Goal: Information Seeking & Learning: Learn about a topic

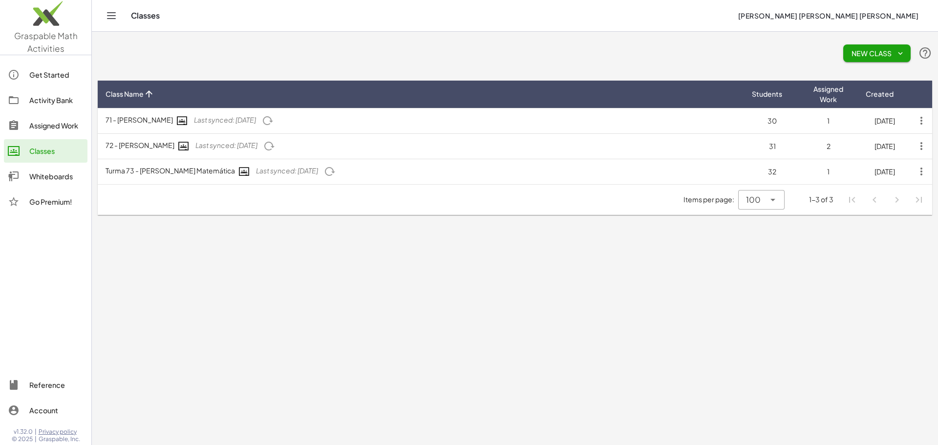
click at [42, 110] on link "Activity Bank" at bounding box center [46, 99] width 84 height 23
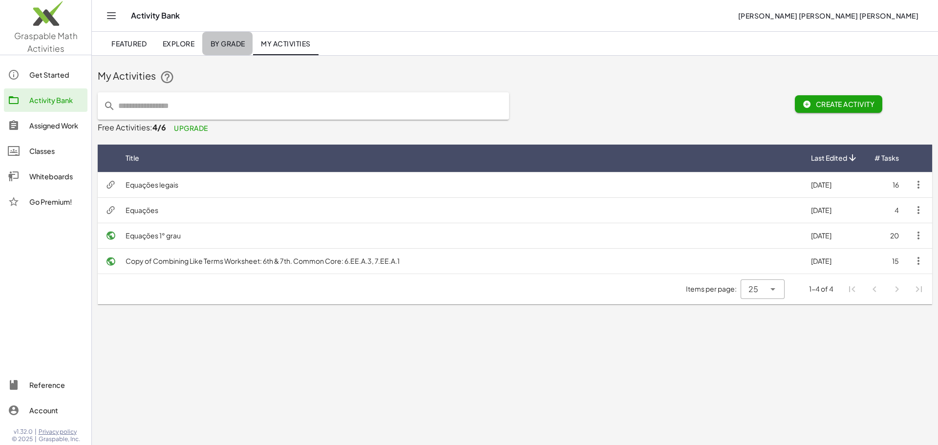
click at [222, 47] on span "By Grade" at bounding box center [227, 43] width 35 height 9
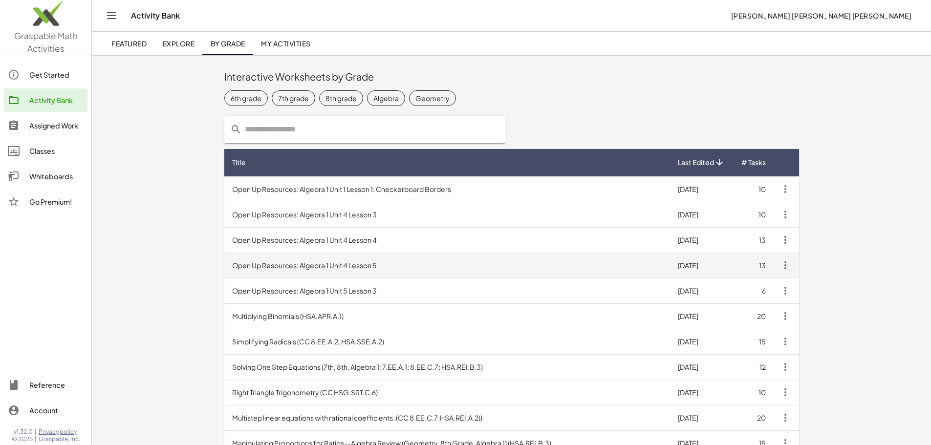
scroll to position [124, 0]
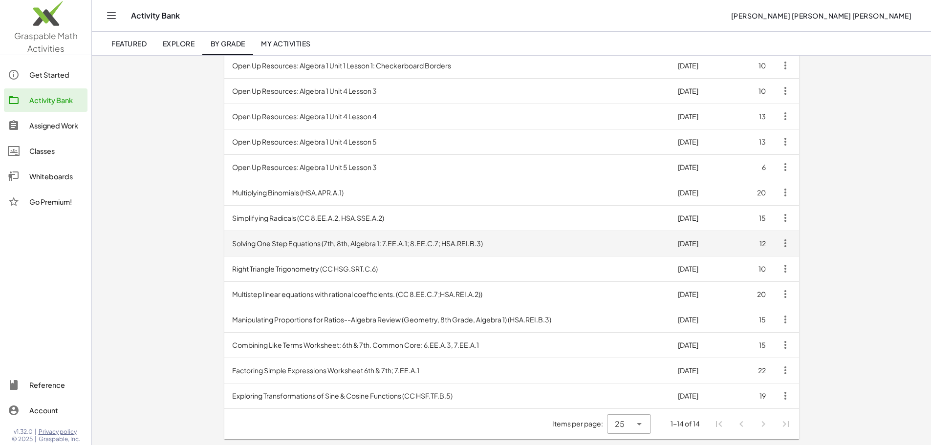
click at [300, 246] on td "Solving One Step Equations (7th, 8th, Algebra 1: 7.EE.A.1; 8.EE.C.7; HSA.REI.B.…" at bounding box center [447, 243] width 446 height 25
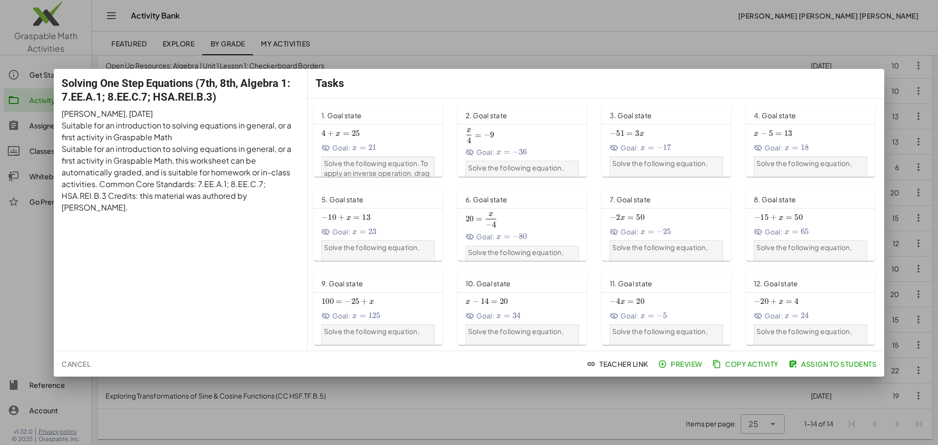
click at [221, 50] on div at bounding box center [469, 222] width 938 height 445
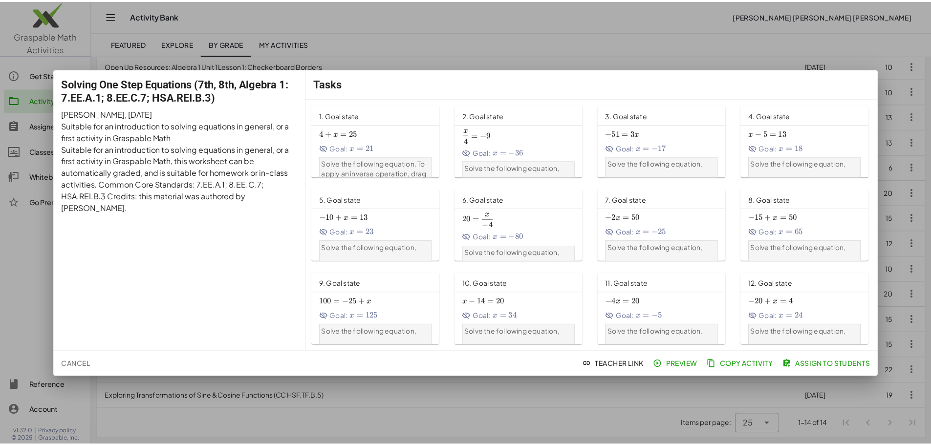
scroll to position [124, 0]
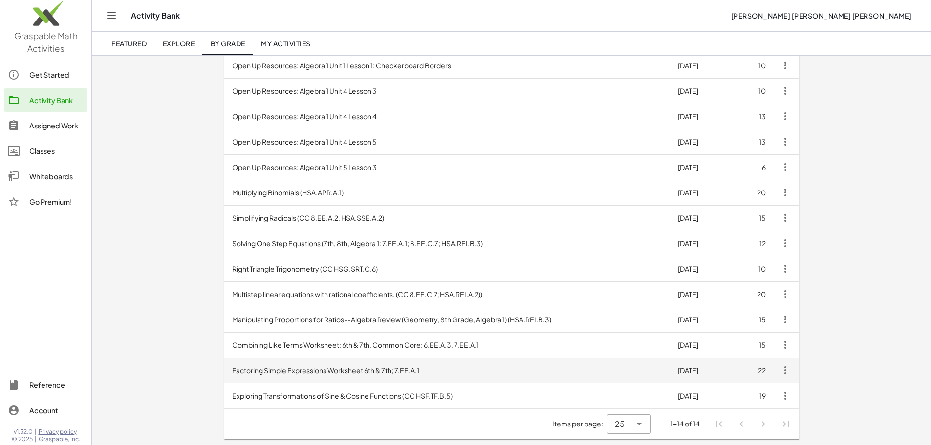
click at [224, 370] on td "Factoring Simple Expressions Worksheet 6th & 7th; 7.EE.A.1" at bounding box center [447, 370] width 446 height 25
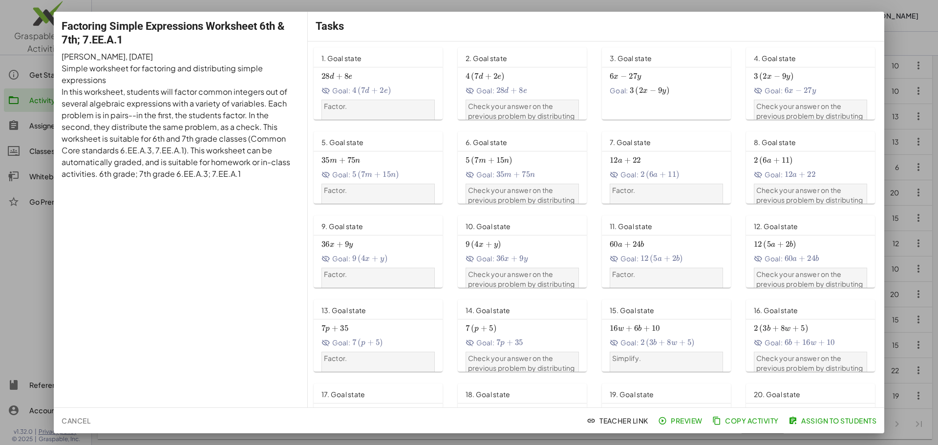
click at [39, 278] on div at bounding box center [469, 222] width 938 height 445
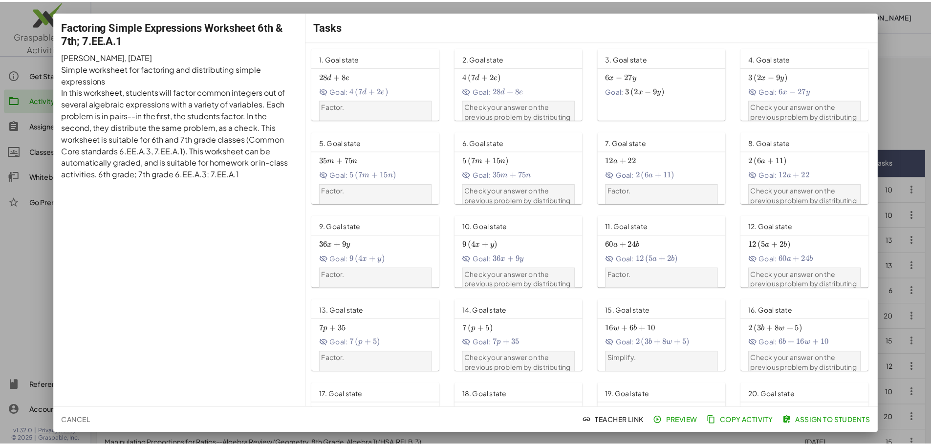
scroll to position [124, 0]
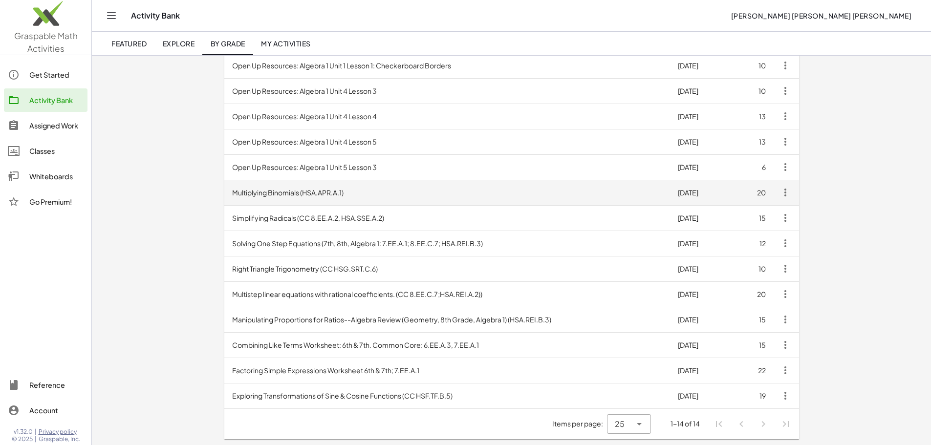
click at [224, 186] on td "Multiplying Binomials (HSA.APR.A.1)" at bounding box center [447, 192] width 446 height 25
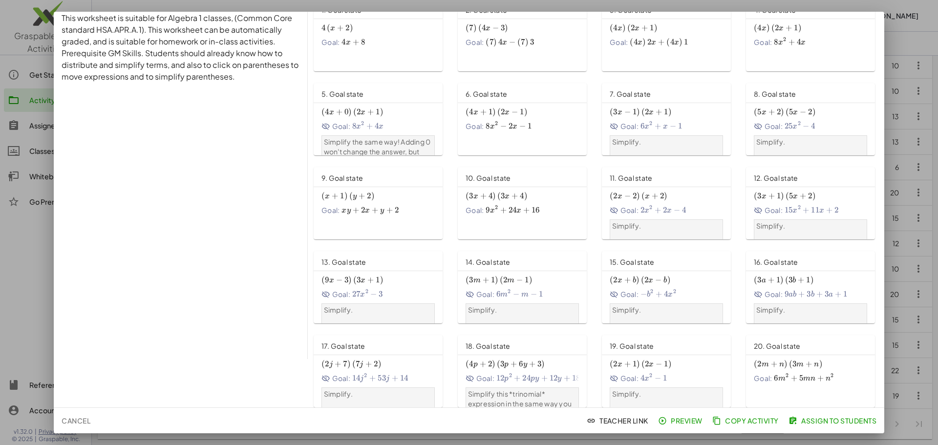
scroll to position [54, 0]
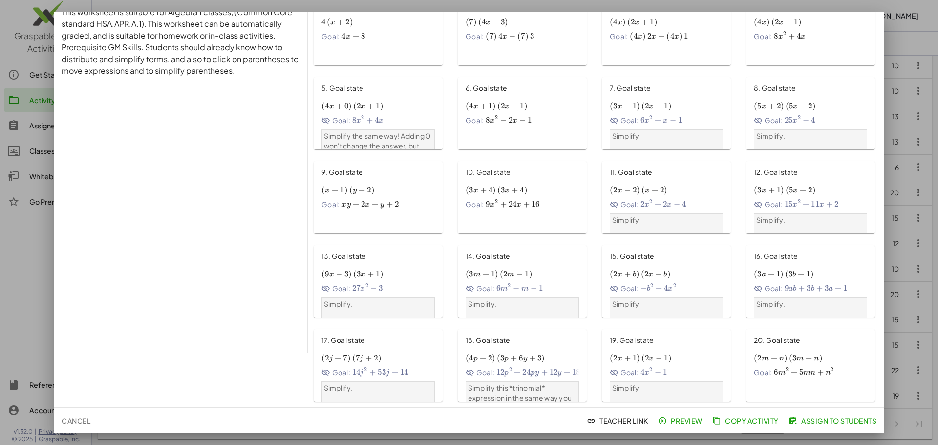
click at [23, 212] on div at bounding box center [469, 222] width 938 height 445
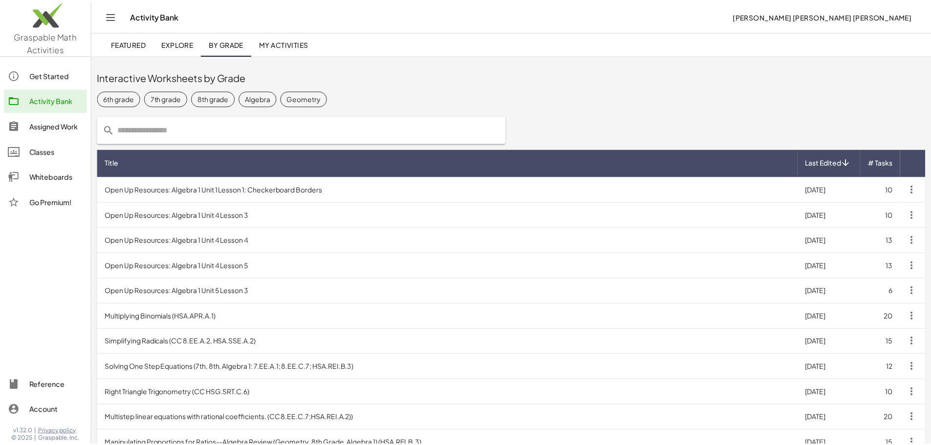
scroll to position [124, 0]
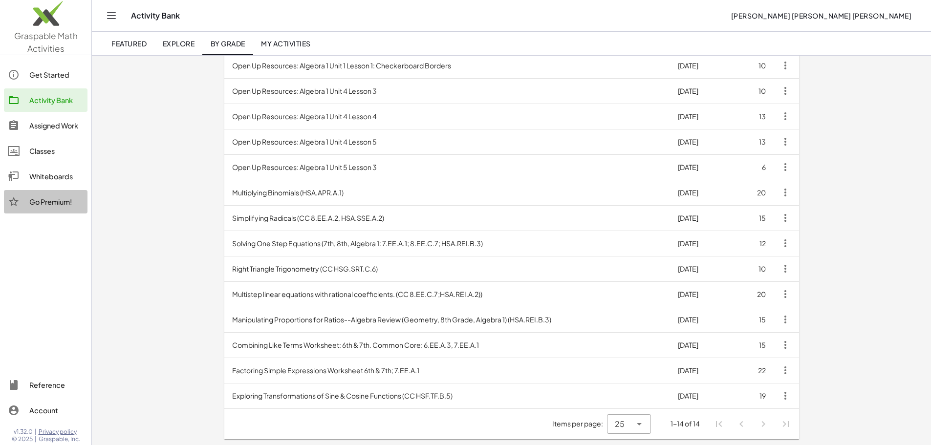
click at [23, 212] on div "Go Premium!" at bounding box center [46, 201] width 84 height 23
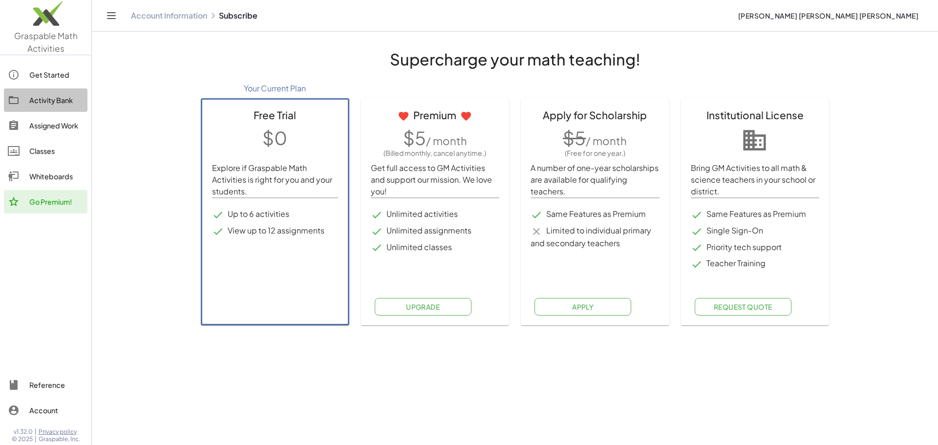
click at [40, 96] on div "Activity Bank" at bounding box center [56, 100] width 54 height 12
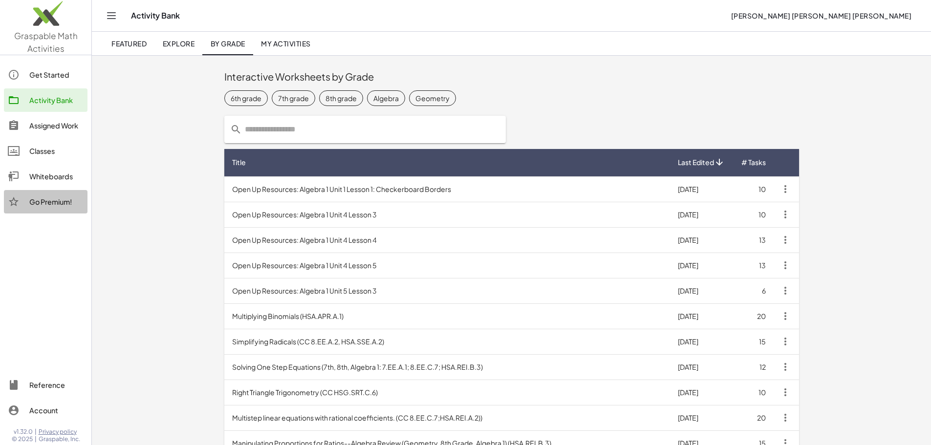
click at [28, 204] on div at bounding box center [19, 202] width 22 height 12
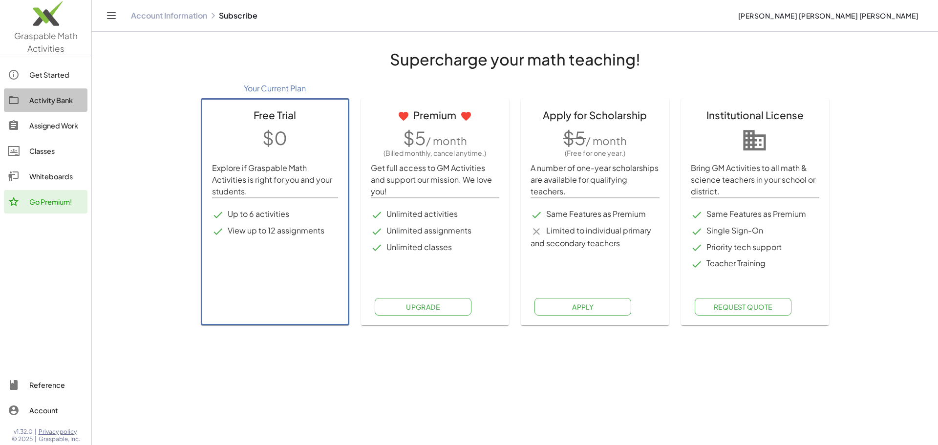
click at [41, 101] on div "Activity Bank" at bounding box center [56, 100] width 54 height 12
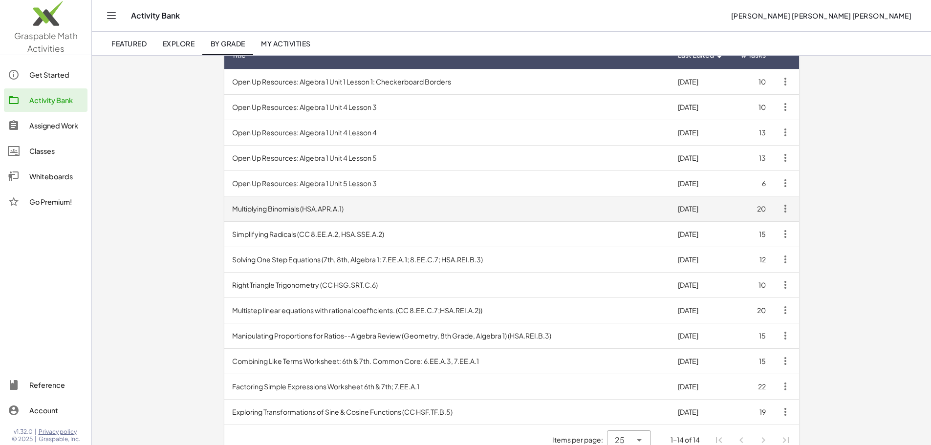
scroll to position [124, 0]
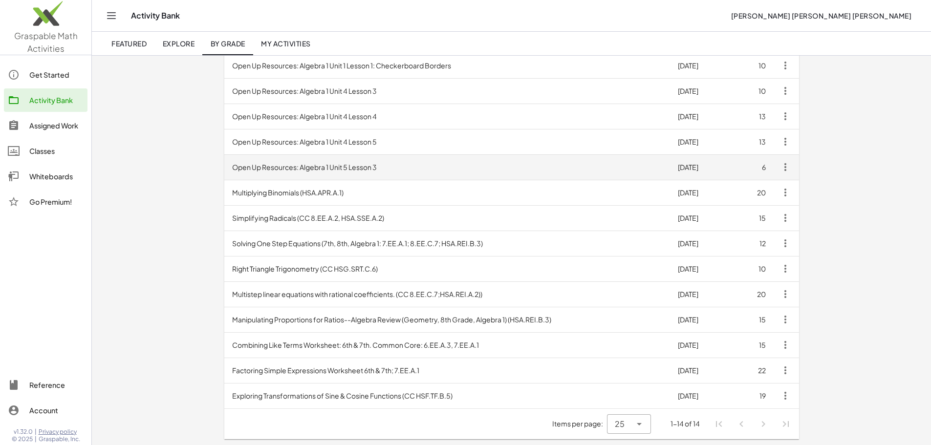
click at [224, 164] on td "Open Up Resources: Algebra 1 Unit 5 Lesson 3" at bounding box center [447, 166] width 446 height 25
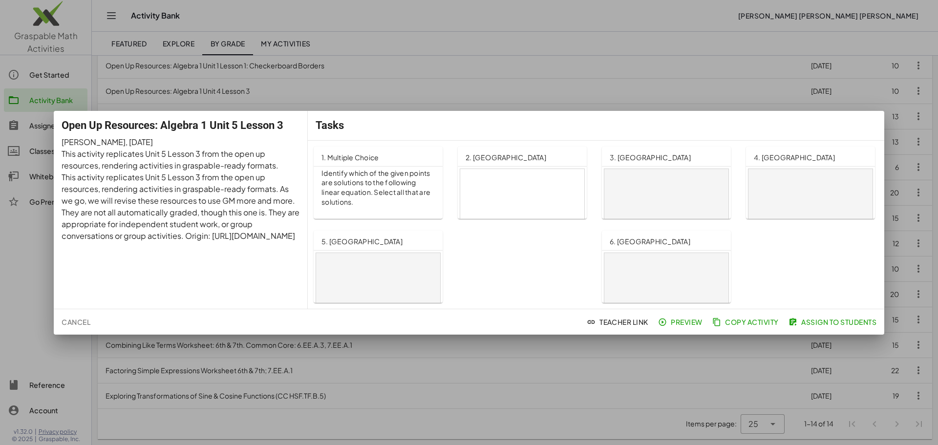
click at [9, 166] on div at bounding box center [469, 222] width 938 height 445
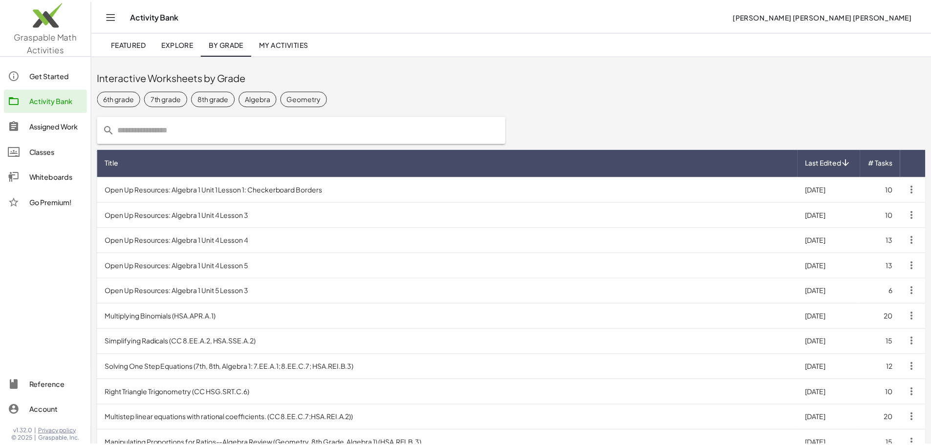
scroll to position [124, 0]
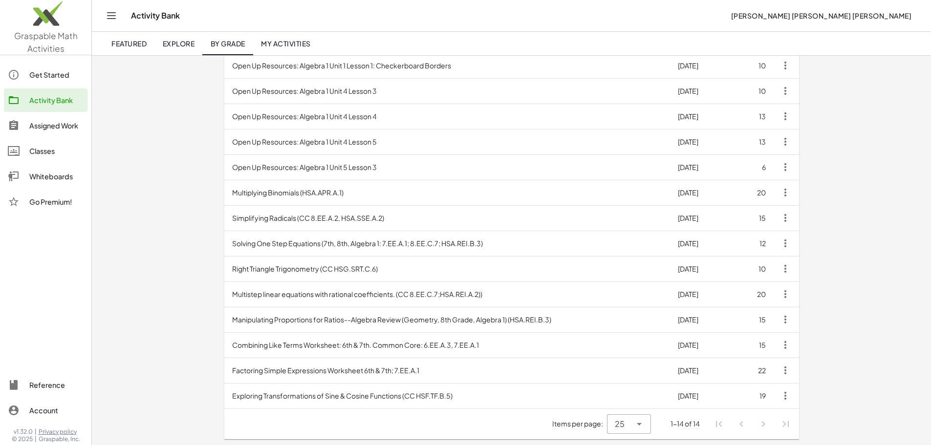
click at [148, 66] on div at bounding box center [465, 222] width 931 height 445
click at [241, 138] on td "Open Up Resources: Algebra 1 Unit 4 Lesson 5" at bounding box center [447, 141] width 446 height 25
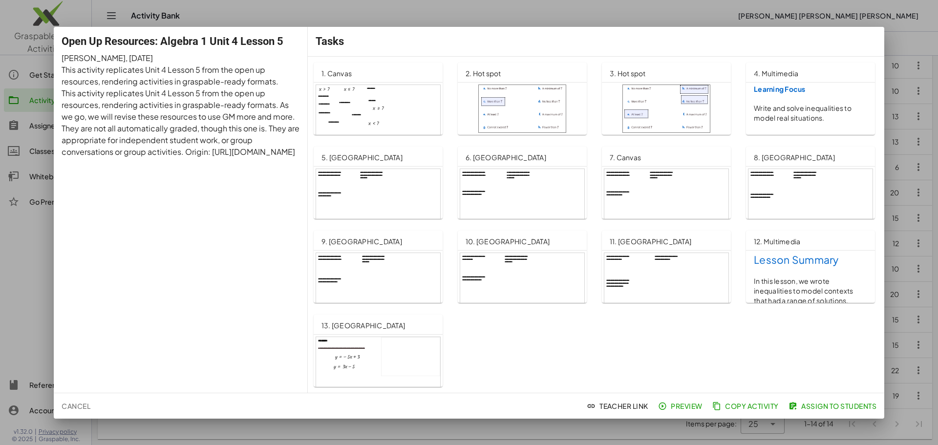
click at [26, 256] on div at bounding box center [469, 222] width 938 height 445
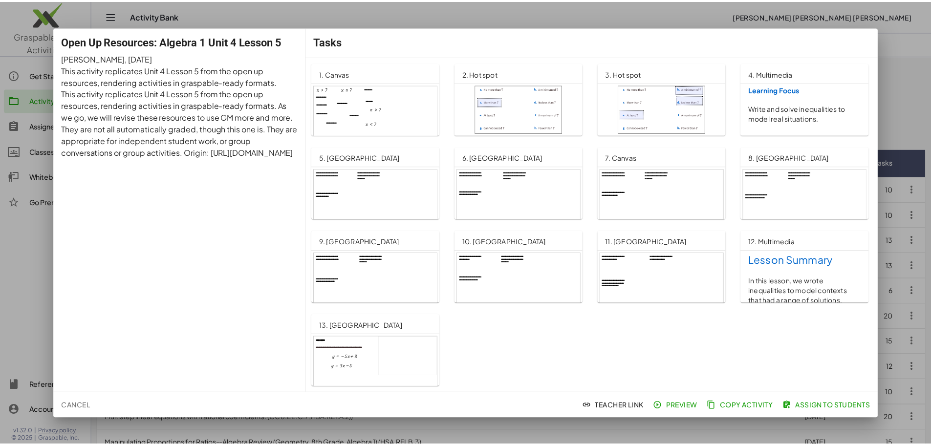
scroll to position [124, 0]
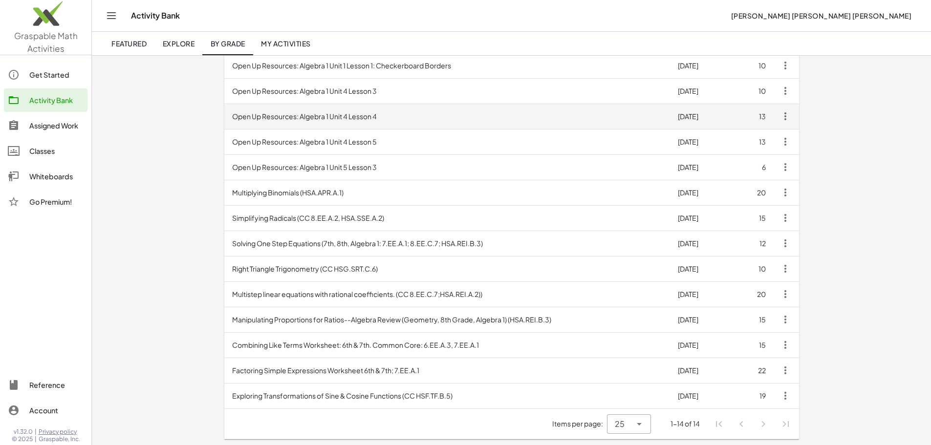
click at [224, 114] on td "Open Up Resources: Algebra 1 Unit 4 Lesson 4" at bounding box center [447, 116] width 446 height 25
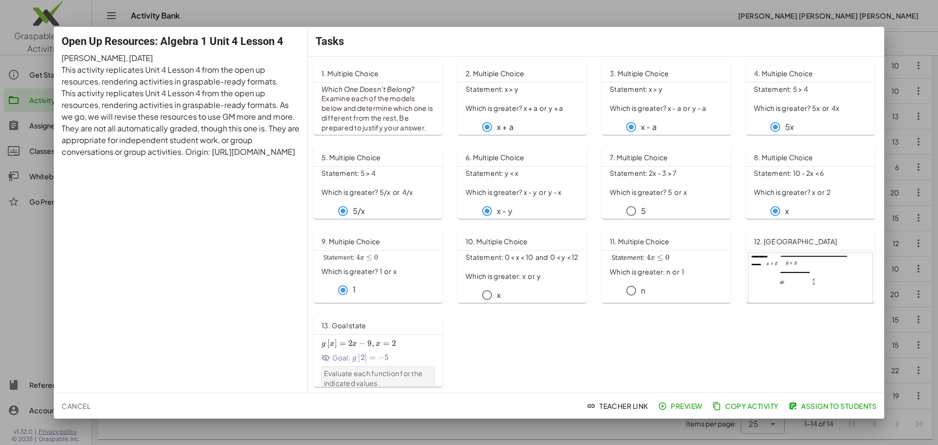
click at [0, 403] on div at bounding box center [469, 222] width 938 height 445
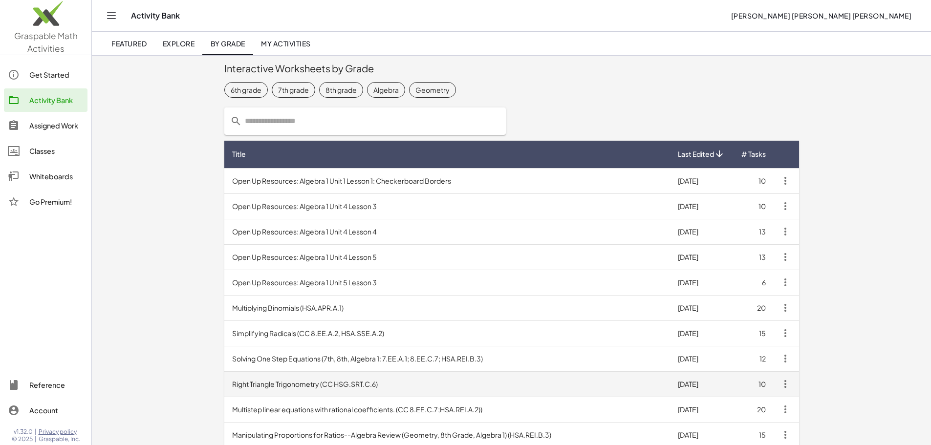
scroll to position [6, 0]
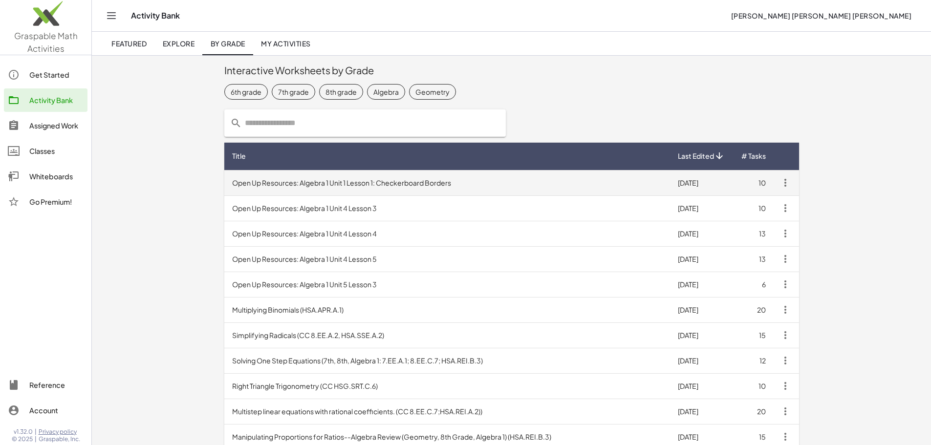
click at [224, 182] on td "Open Up Resources: Algebra 1 Unit 1 Lesson 1: Checkerboard Borders" at bounding box center [447, 182] width 446 height 25
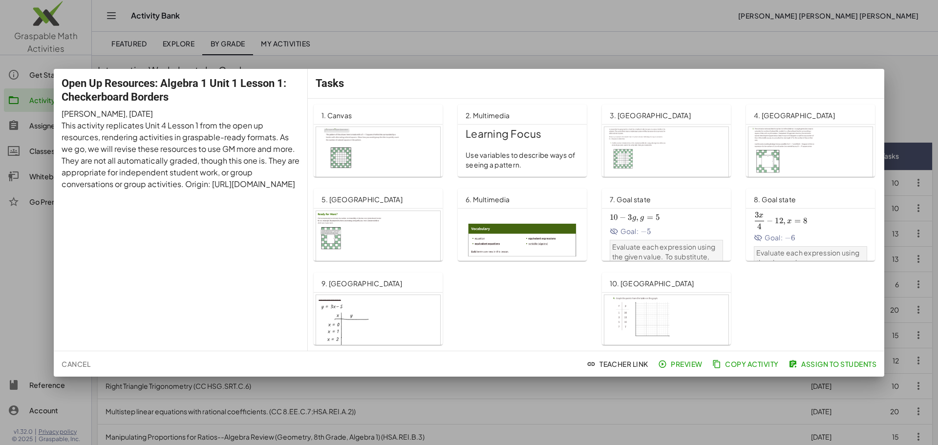
click at [0, 259] on div at bounding box center [469, 222] width 938 height 445
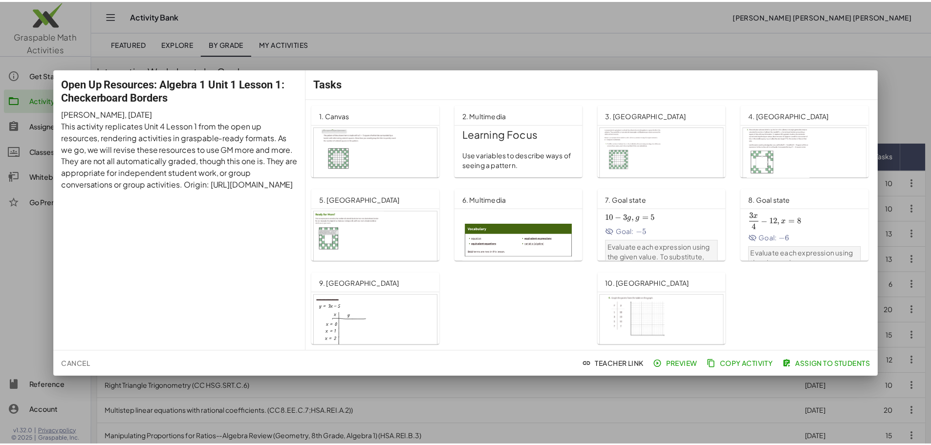
scroll to position [6, 0]
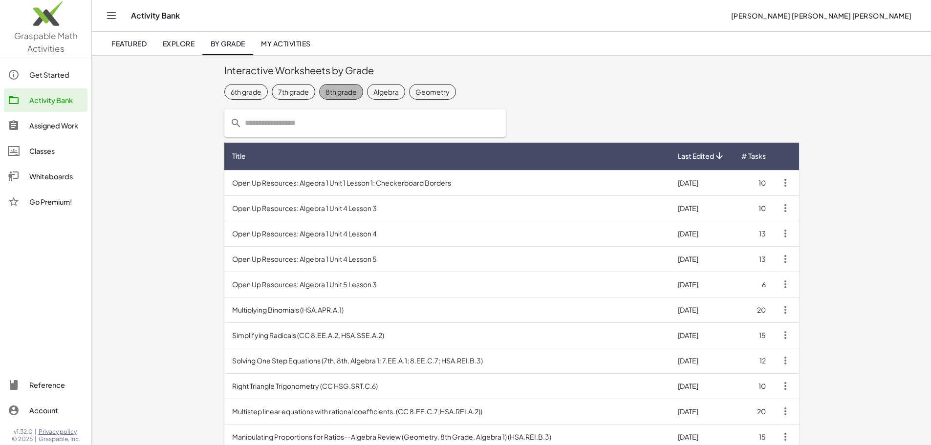
click at [325, 93] on div "8th grade" at bounding box center [340, 92] width 31 height 10
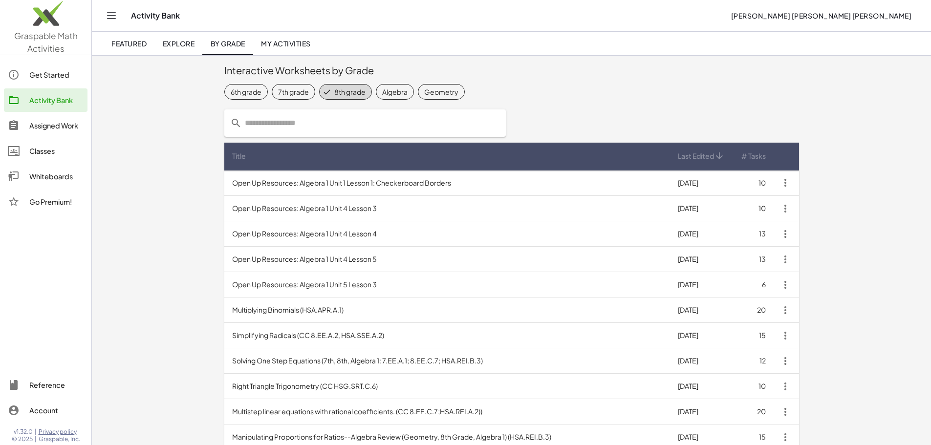
scroll to position [0, 0]
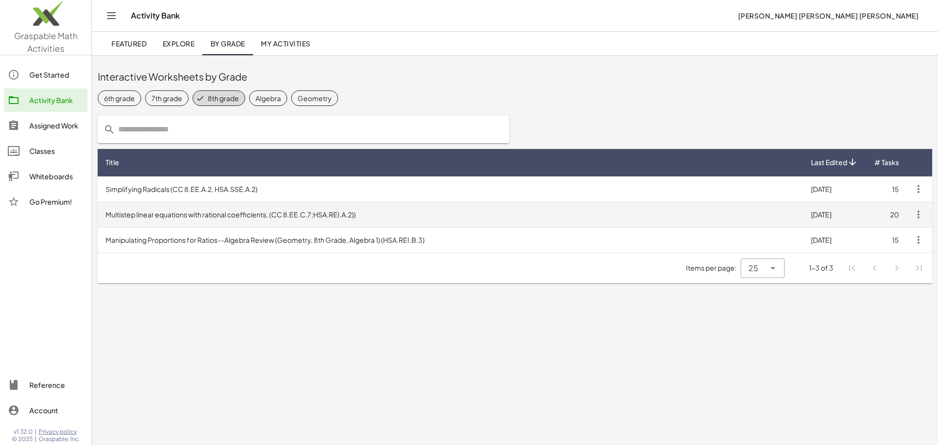
click at [280, 215] on td "Multistep linear equations with rational coefficients. (CC 8.EE.C.7;HSA.REI.A.2…" at bounding box center [451, 214] width 706 height 25
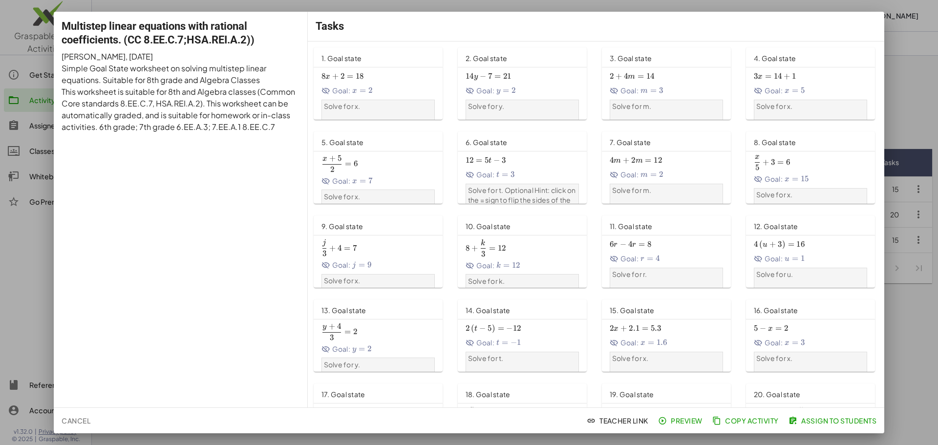
click at [29, 322] on div at bounding box center [469, 222] width 938 height 445
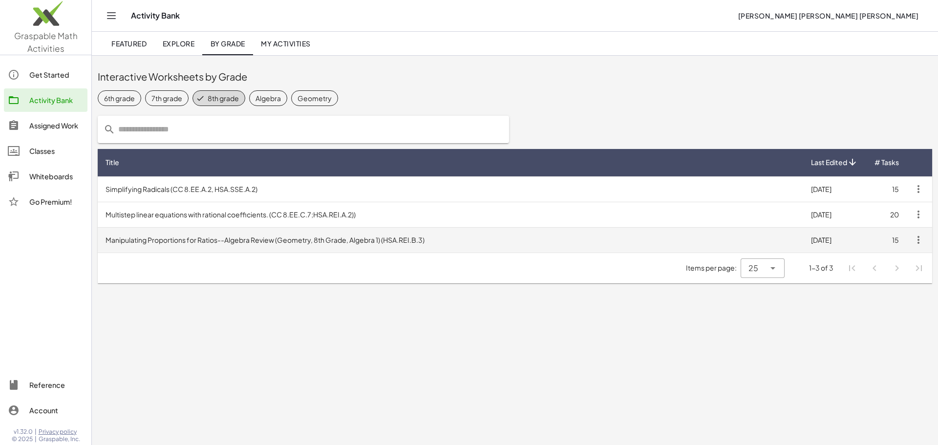
click at [256, 248] on td "Manipulating Proportions for Ratios--Algebra Review (Geometry, 8th Grade, Algeb…" at bounding box center [451, 239] width 706 height 25
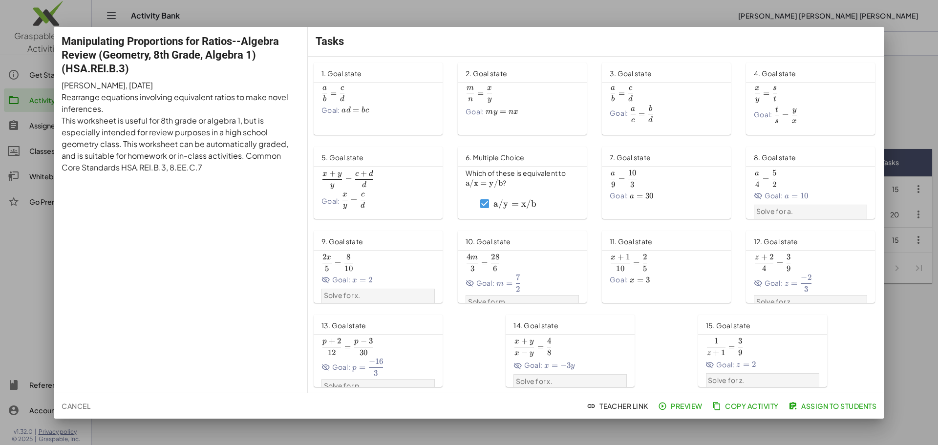
click at [15, 287] on div at bounding box center [469, 222] width 938 height 445
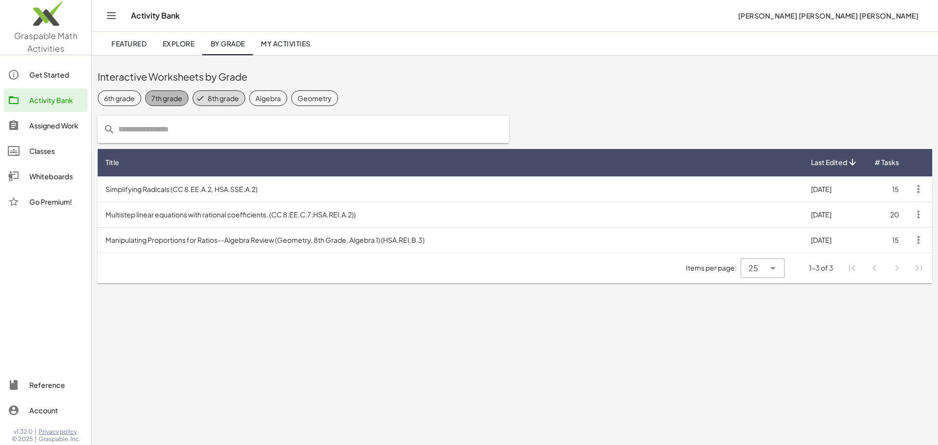
click at [161, 96] on div "7th grade" at bounding box center [166, 98] width 31 height 10
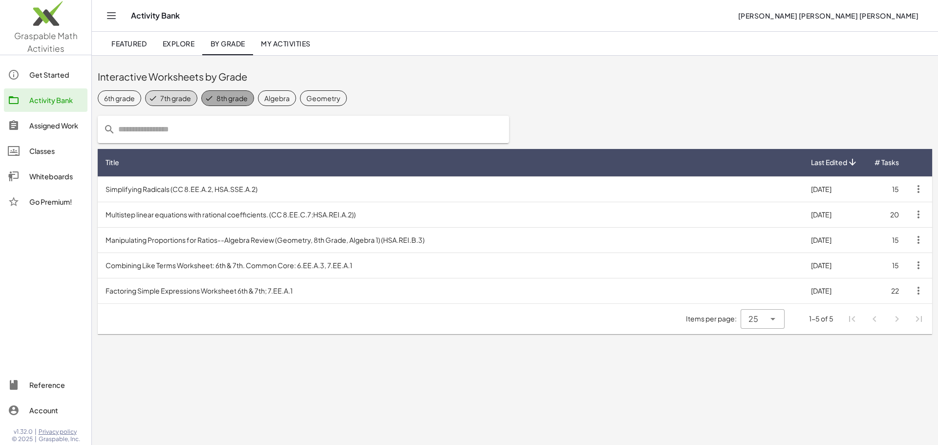
click at [219, 93] on div "8th grade" at bounding box center [231, 98] width 31 height 10
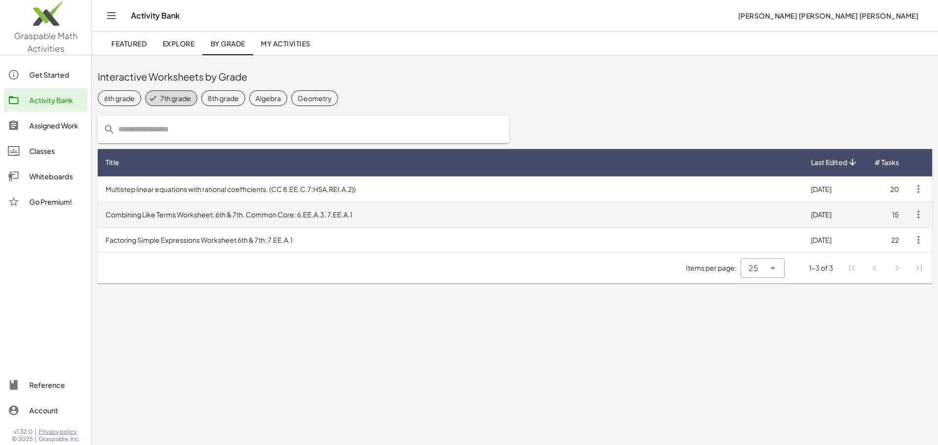
click at [187, 207] on td "Combining Like Terms Worksheet: 6th & 7th. Common Core: 6.EE.A.3, 7.EE.A.1" at bounding box center [451, 214] width 706 height 25
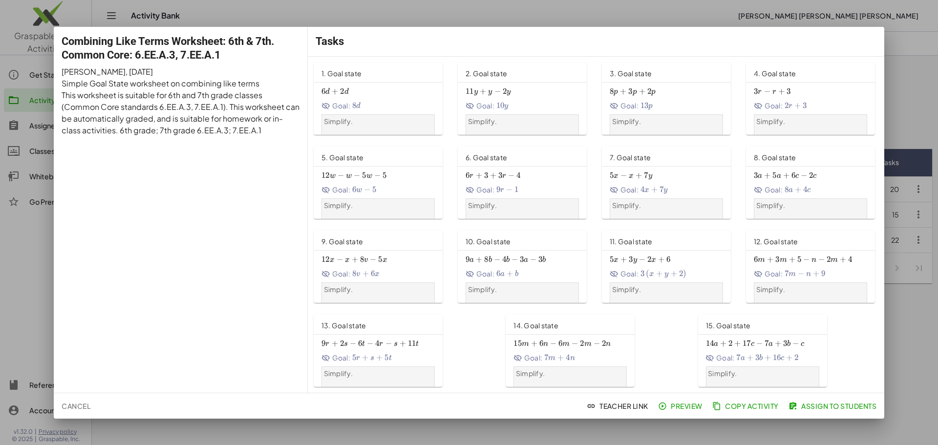
click at [0, 334] on div at bounding box center [469, 222] width 938 height 445
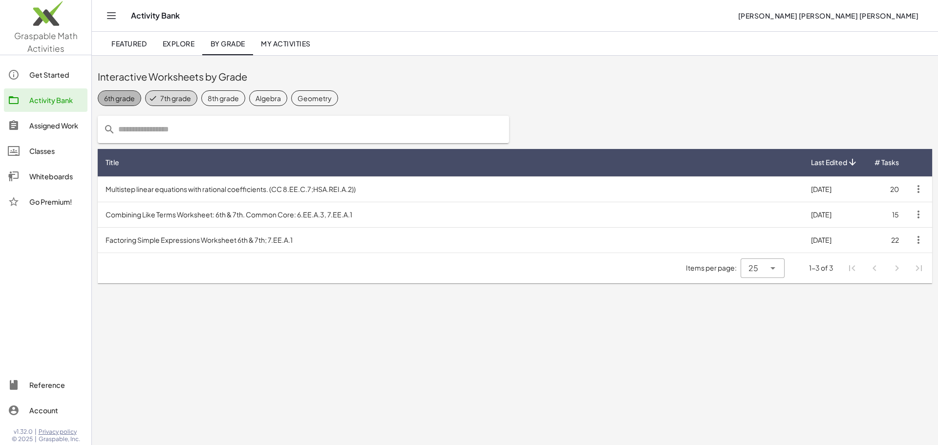
click at [119, 100] on div "6th grade" at bounding box center [119, 98] width 31 height 10
click at [171, 98] on div "7th grade" at bounding box center [184, 98] width 31 height 10
click at [180, 95] on div "7th grade" at bounding box center [175, 98] width 31 height 10
click at [120, 37] on link "Featured" at bounding box center [129, 43] width 51 height 23
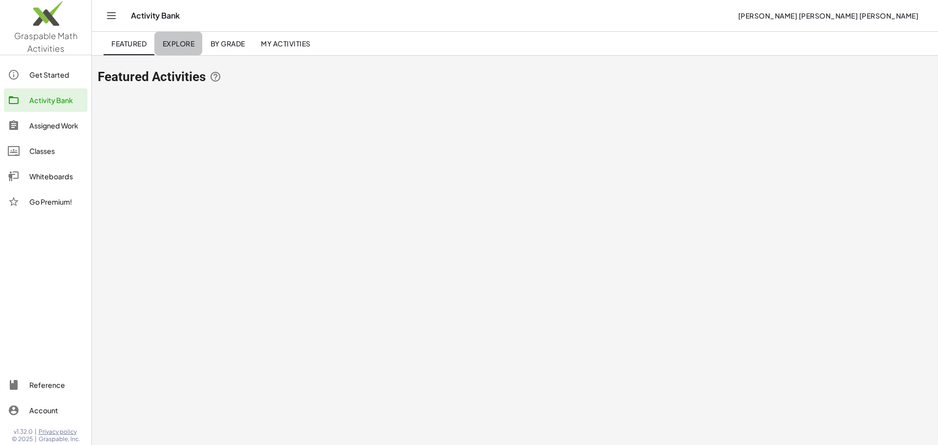
click at [172, 45] on span "Explore" at bounding box center [178, 43] width 32 height 9
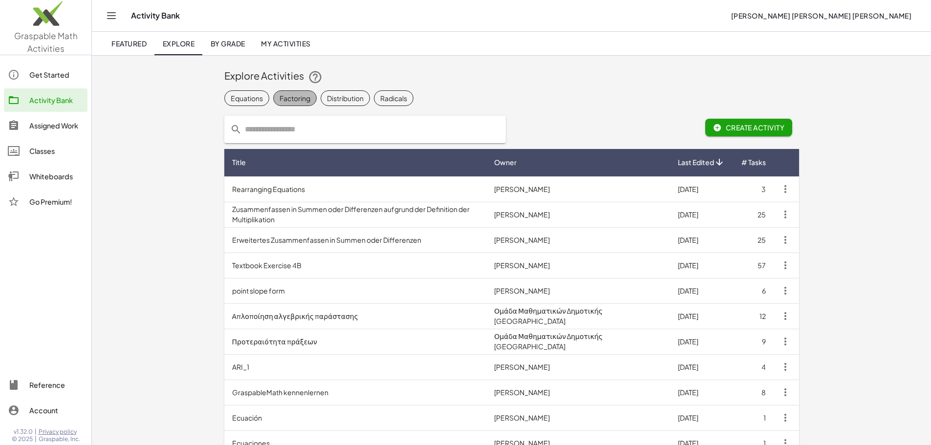
click at [273, 98] on span "Factoring" at bounding box center [294, 98] width 43 height 16
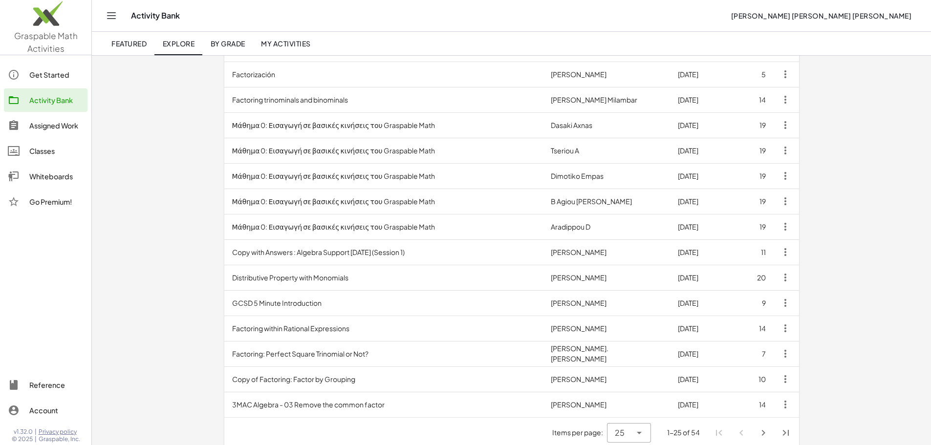
scroll to position [403, 0]
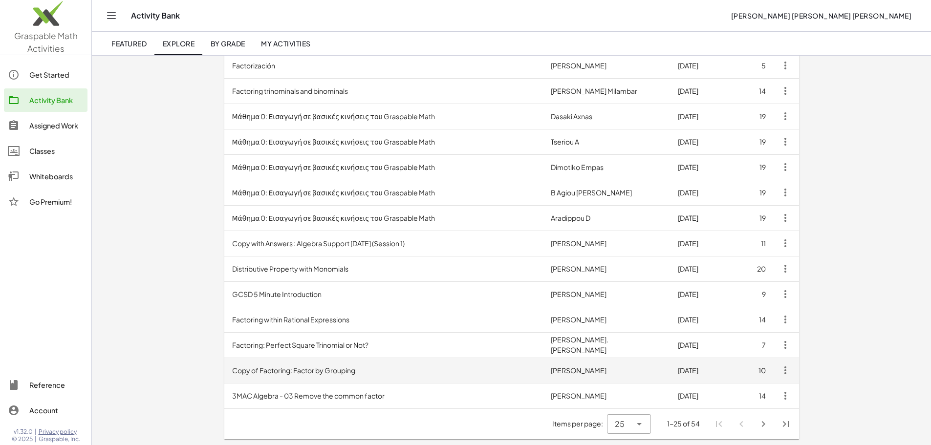
click at [257, 367] on td "Copy of Factoring: Factor by Grouping" at bounding box center [383, 370] width 319 height 25
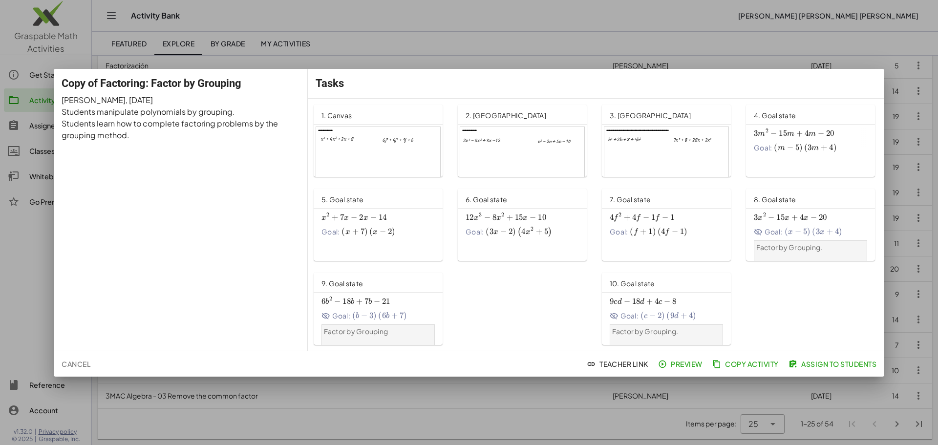
click at [284, 393] on div at bounding box center [469, 222] width 938 height 445
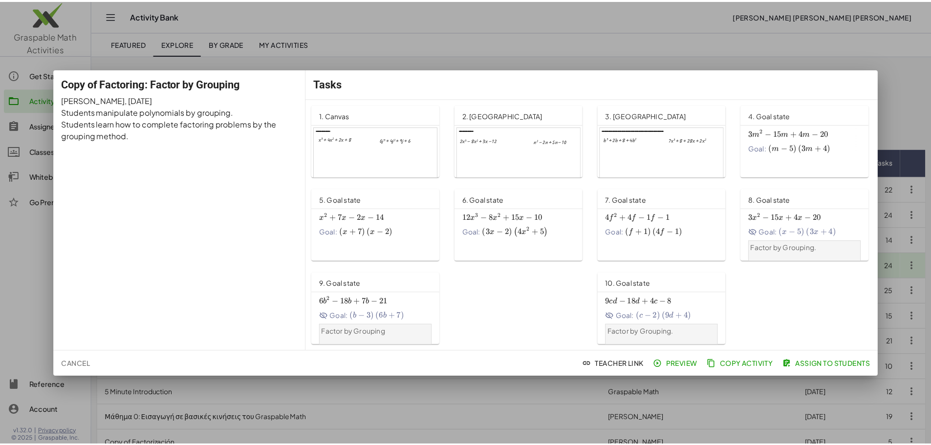
scroll to position [403, 0]
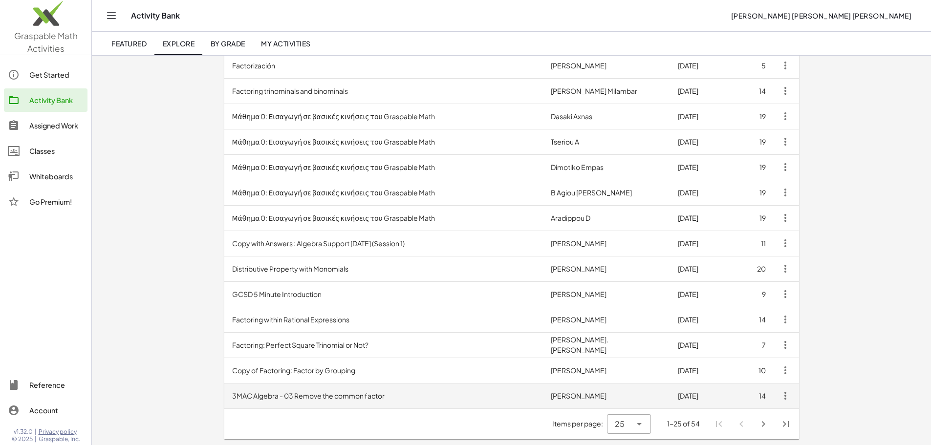
click at [250, 399] on td "3MAC Algebra - 03 Remove the common factor" at bounding box center [383, 395] width 319 height 25
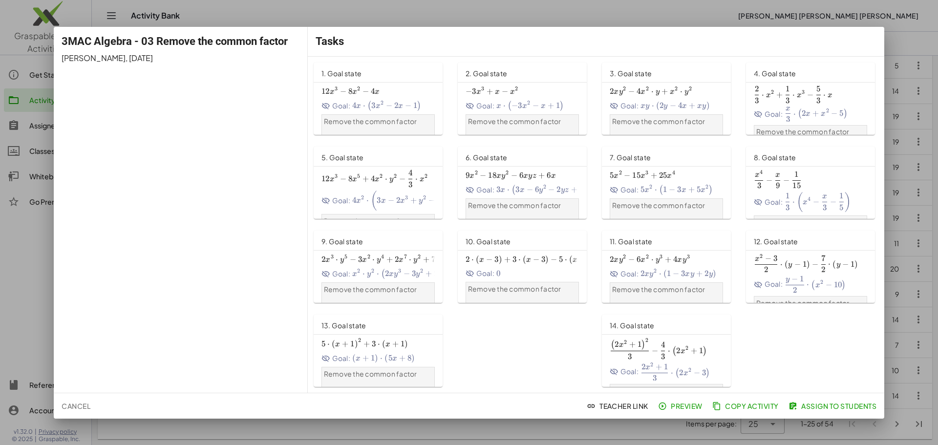
click at [23, 215] on div at bounding box center [469, 222] width 938 height 445
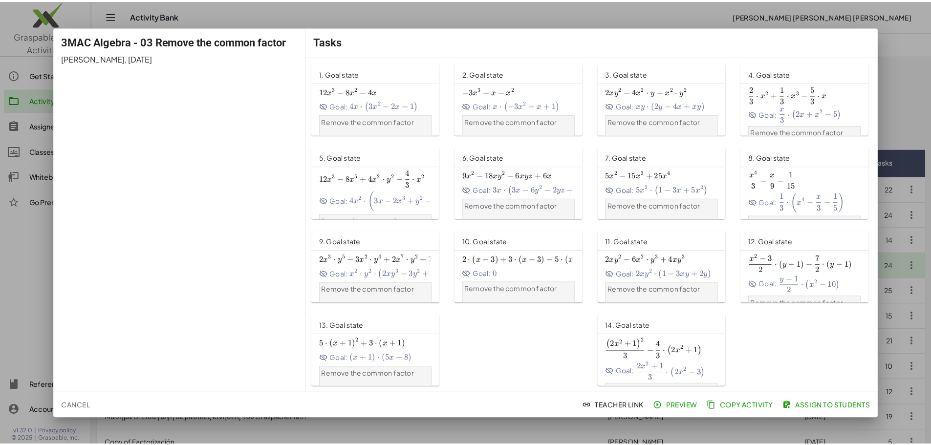
scroll to position [403, 0]
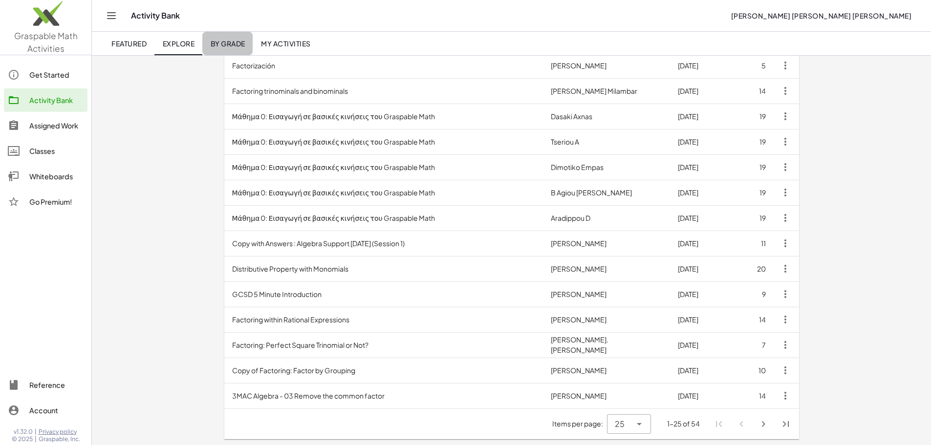
click at [234, 48] on link "By Grade" at bounding box center [227, 43] width 50 height 23
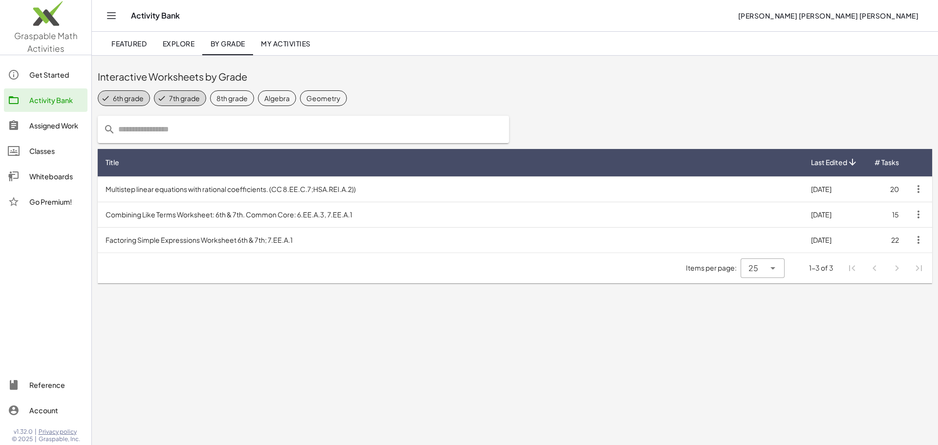
click at [312, 312] on main "Featured Activities Start Here Click on an activity and choose "Preview" to see…" at bounding box center [515, 222] width 846 height 445
